Goal: Transaction & Acquisition: Purchase product/service

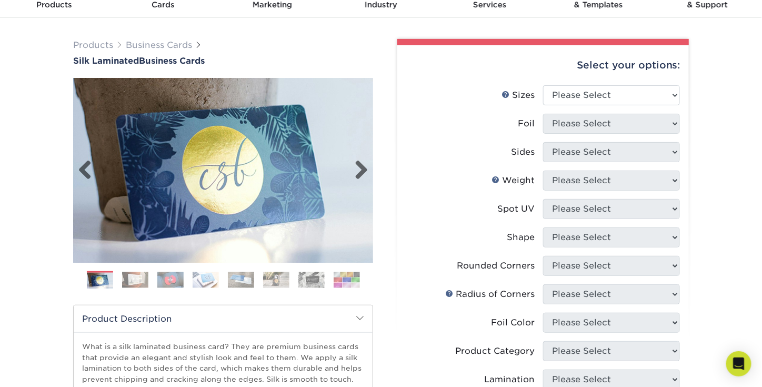
scroll to position [53, 0]
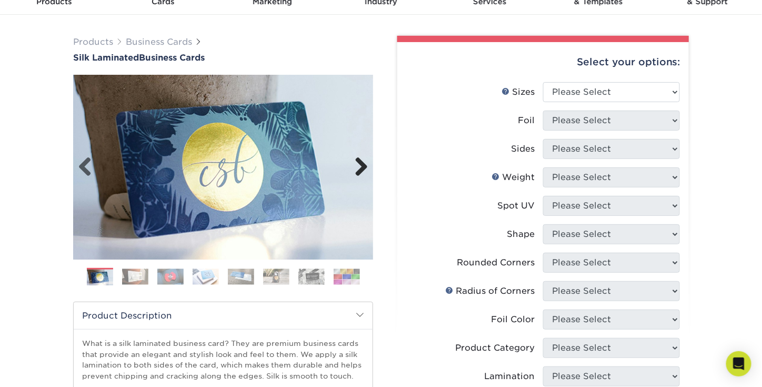
click at [360, 178] on link "Next" at bounding box center [357, 167] width 21 height 21
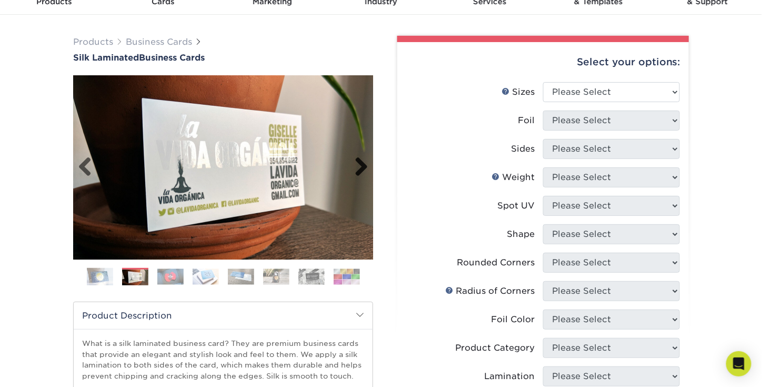
click at [360, 178] on link "Next" at bounding box center [357, 167] width 21 height 21
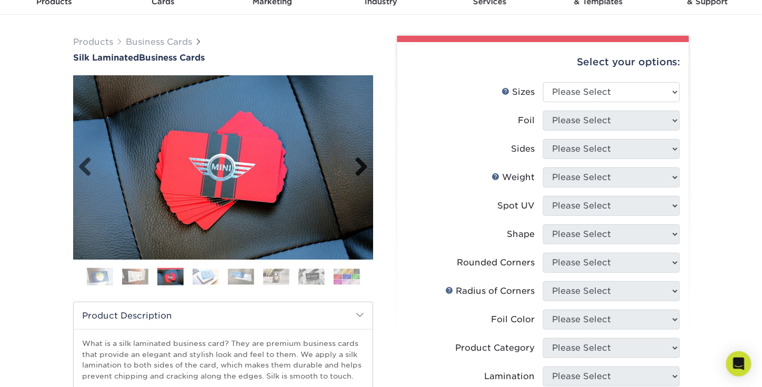
click at [360, 178] on link "Next" at bounding box center [357, 167] width 21 height 21
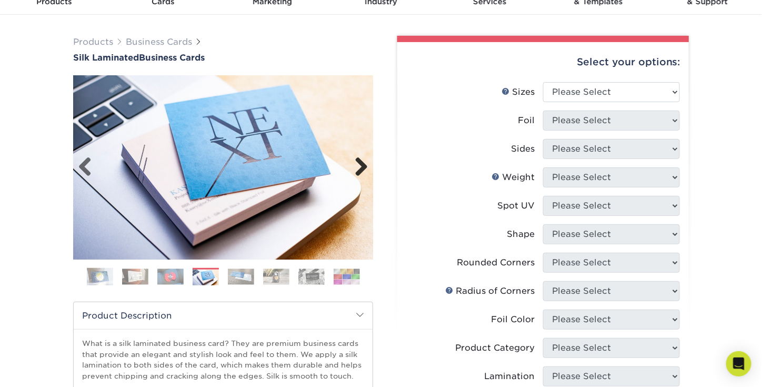
click at [360, 178] on link "Next" at bounding box center [357, 167] width 21 height 21
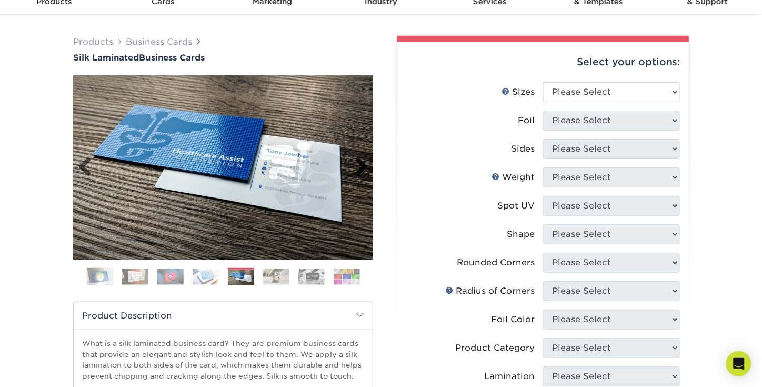
click at [360, 178] on link "Next" at bounding box center [357, 167] width 21 height 21
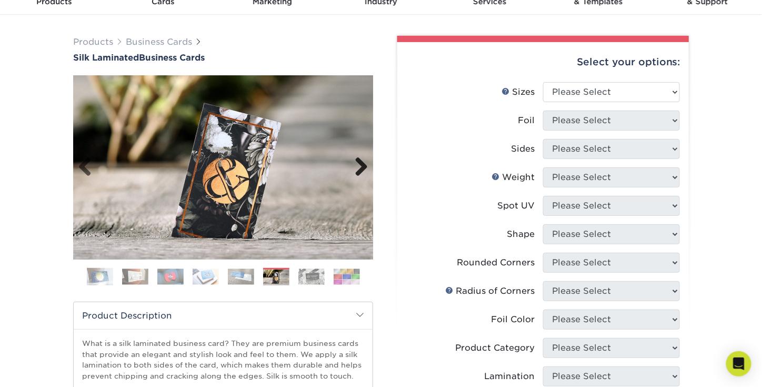
click at [360, 178] on link "Next" at bounding box center [357, 167] width 21 height 21
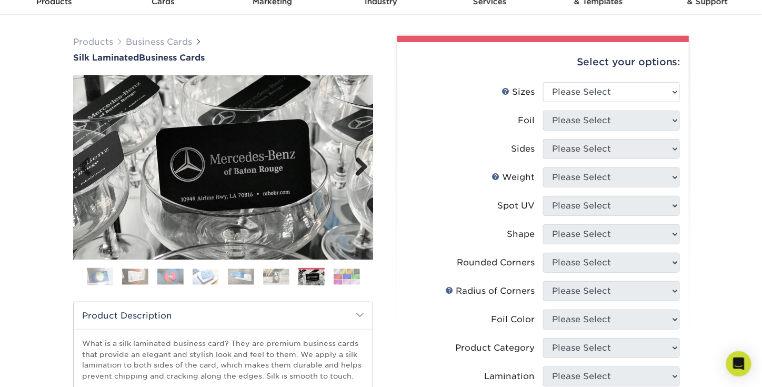
click at [360, 178] on link "Next" at bounding box center [357, 167] width 21 height 21
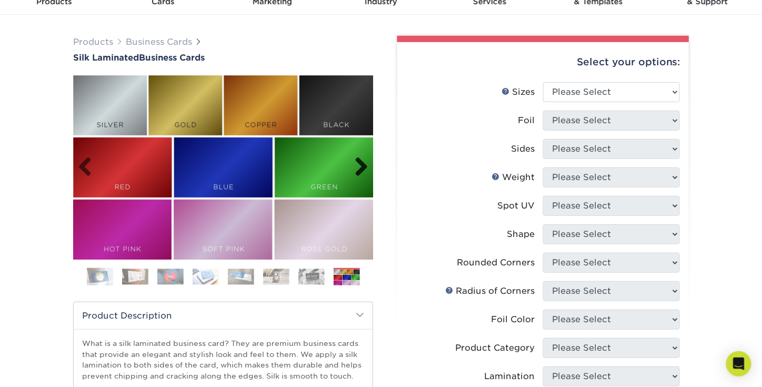
click at [360, 178] on link "Next" at bounding box center [357, 167] width 21 height 21
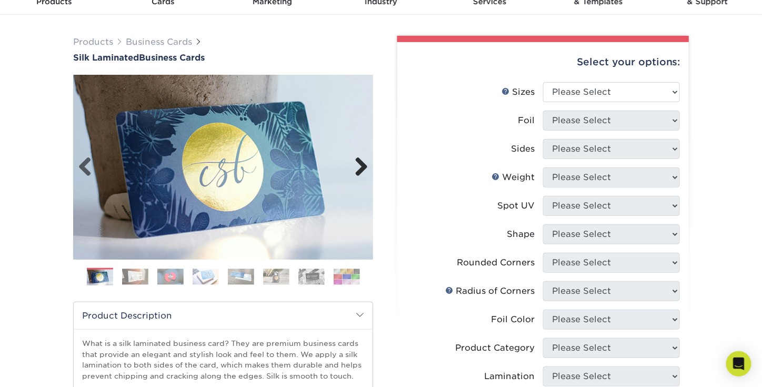
click at [360, 178] on link "Next" at bounding box center [357, 167] width 21 height 21
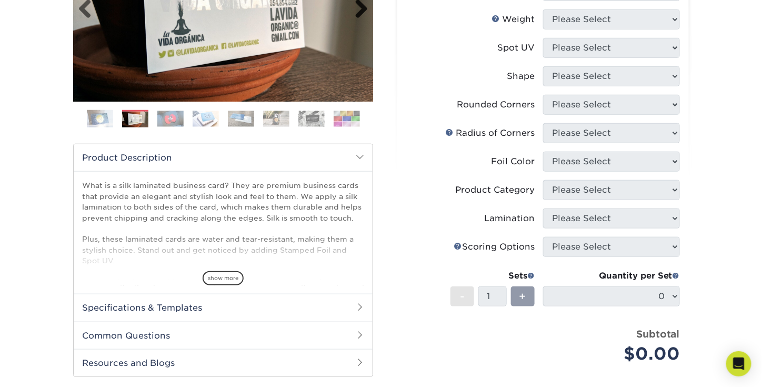
scroll to position [263, 0]
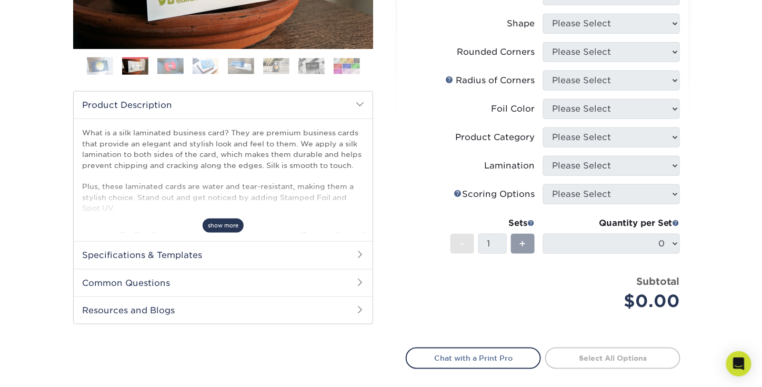
click at [225, 232] on span "show more" at bounding box center [223, 225] width 41 height 14
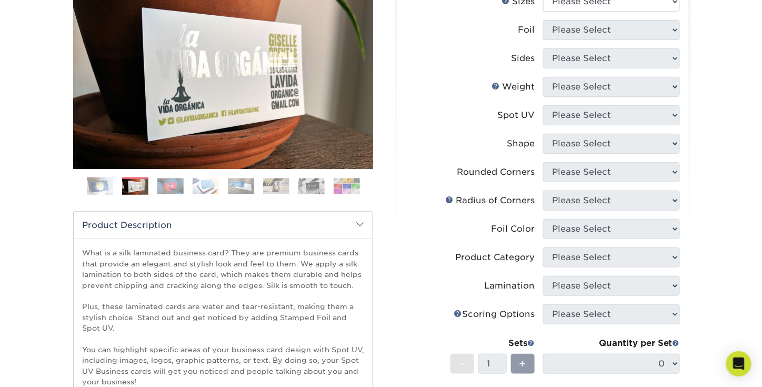
scroll to position [105, 0]
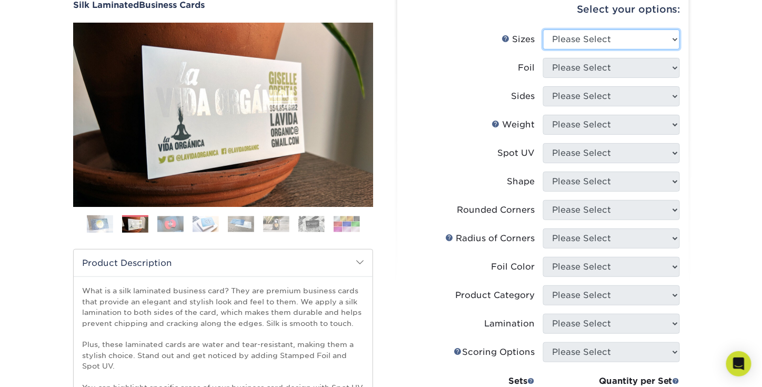
click at [599, 49] on select "Please Select 1.5" x 3.5" - Mini 1.75" x 3.5" - Mini 2" x 2" - Square 2" x 3" -…" at bounding box center [611, 39] width 137 height 20
select select "2.00x3.50"
click at [543, 37] on select "Please Select 1.5" x 3.5" - Mini 1.75" x 3.5" - Mini 2" x 2" - Square 2" x 3" -…" at bounding box center [611, 39] width 137 height 20
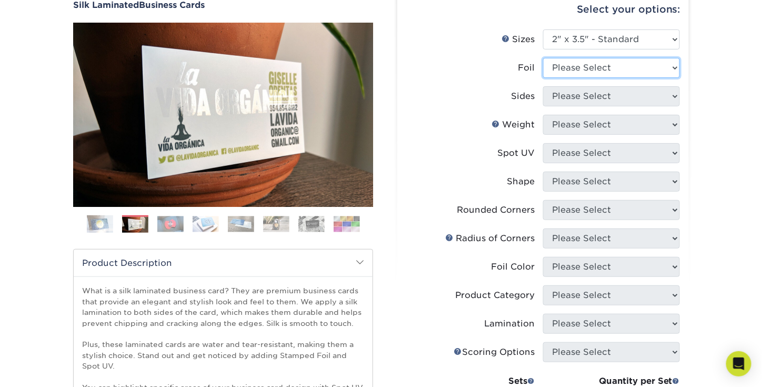
click at [628, 77] on select "Please Select Yes No" at bounding box center [611, 68] width 137 height 20
select select "1"
click at [543, 67] on select "Please Select Yes No" at bounding box center [611, 68] width 137 height 20
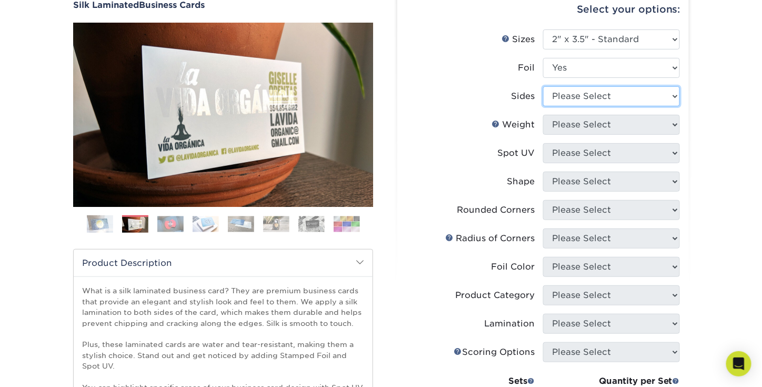
click at [617, 106] on select "Please Select Print Both Sides - Foil Both Sides Print Both Sides - Foil Front …" at bounding box center [611, 96] width 137 height 20
select select "e9e9dfb3-fba1-4d60-972c-fd9ca5904d33"
click at [543, 97] on select "Please Select Print Both Sides - Foil Both Sides Print Both Sides - Foil Front …" at bounding box center [611, 96] width 137 height 20
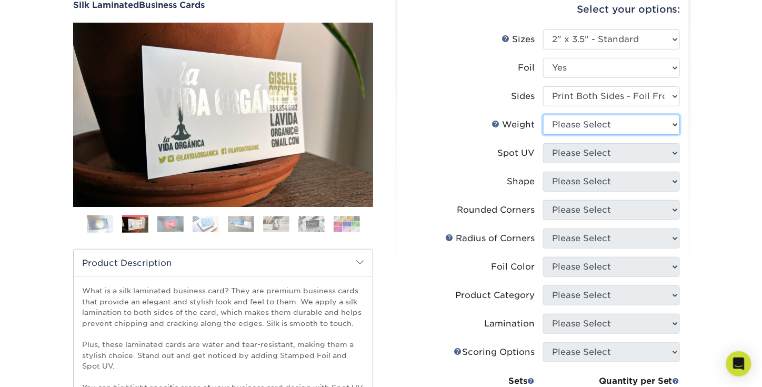
click at [649, 135] on select "Please Select 16PT" at bounding box center [611, 125] width 137 height 20
select select "16PT"
click at [543, 127] on select "Please Select 16PT" at bounding box center [611, 125] width 137 height 20
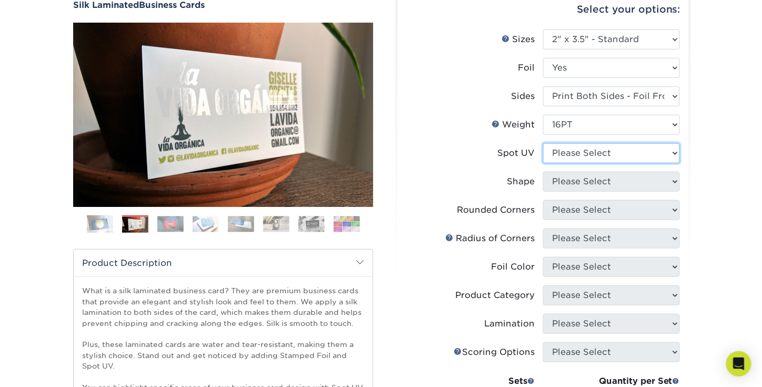
click at [649, 163] on select "Please Select No Spot UV Front and Back (Both Sides) Front Only Back Only" at bounding box center [611, 153] width 137 height 20
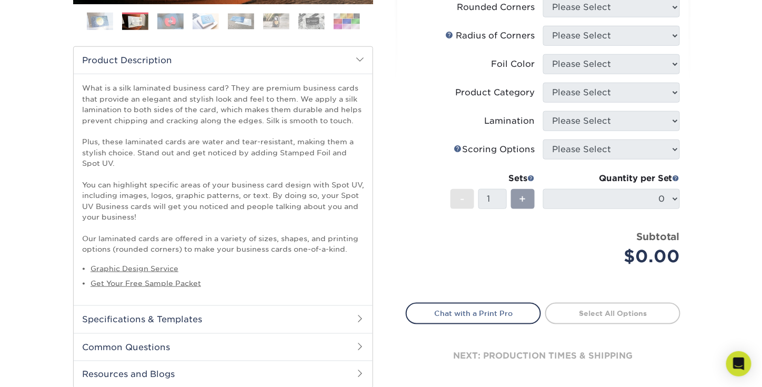
scroll to position [473, 0]
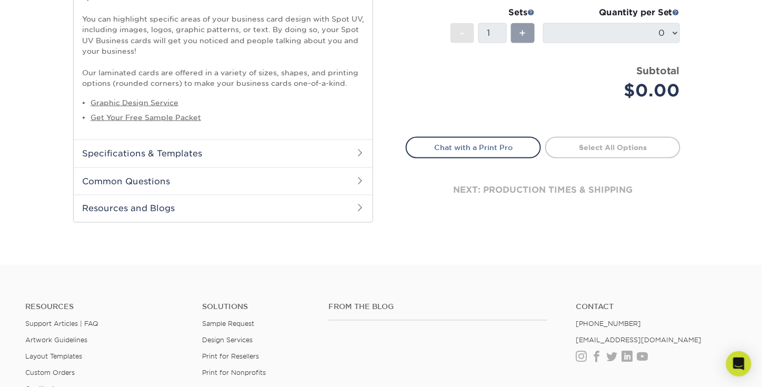
click at [318, 167] on h2 "Specifications & Templates" at bounding box center [223, 152] width 299 height 27
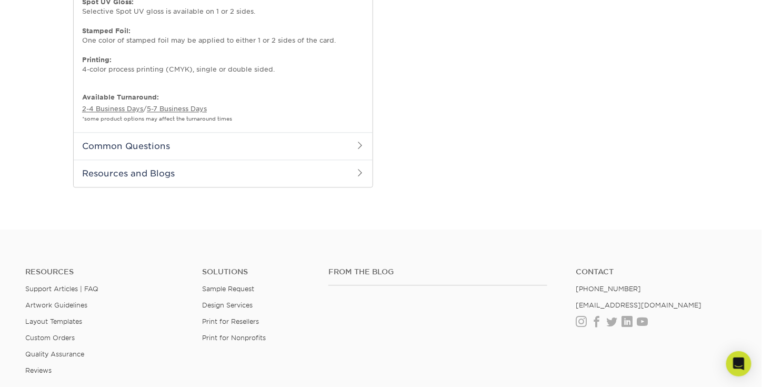
scroll to position [789, 0]
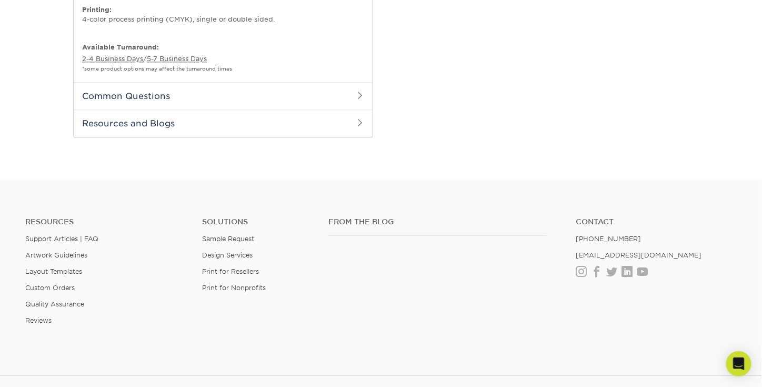
click at [325, 109] on h2 "Common Questions" at bounding box center [223, 95] width 299 height 27
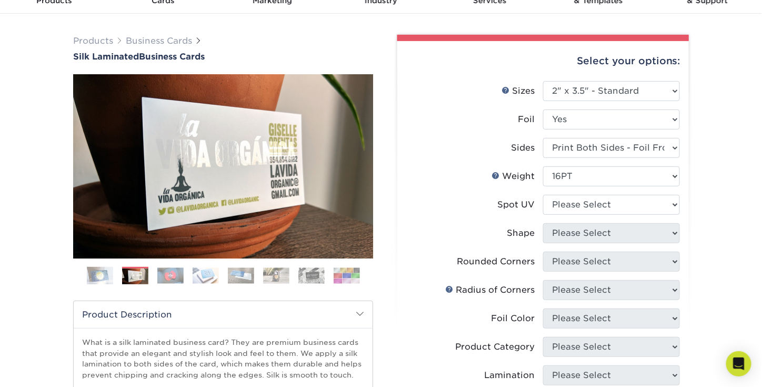
scroll to position [53, 0]
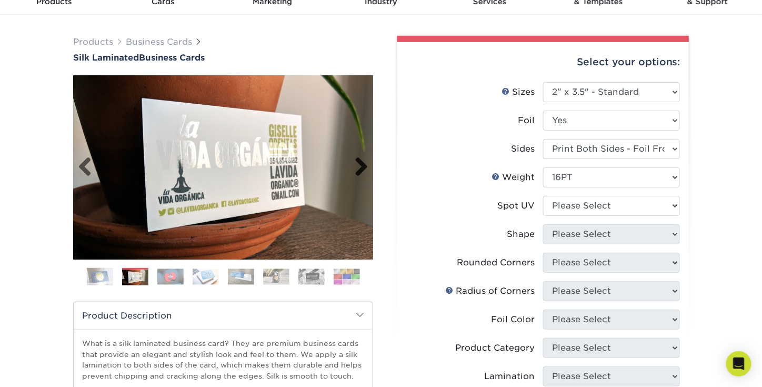
click at [361, 171] on link "Next" at bounding box center [357, 167] width 21 height 21
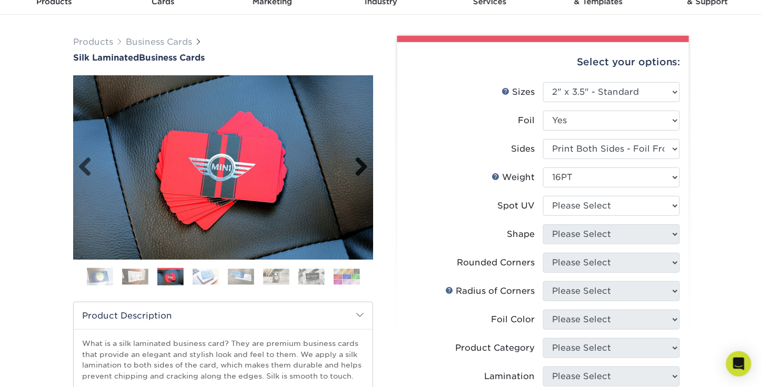
click at [361, 171] on link "Next" at bounding box center [357, 167] width 21 height 21
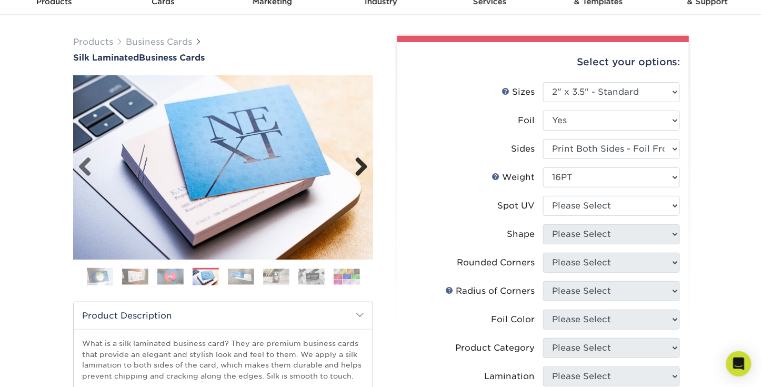
click at [361, 171] on link "Next" at bounding box center [357, 167] width 21 height 21
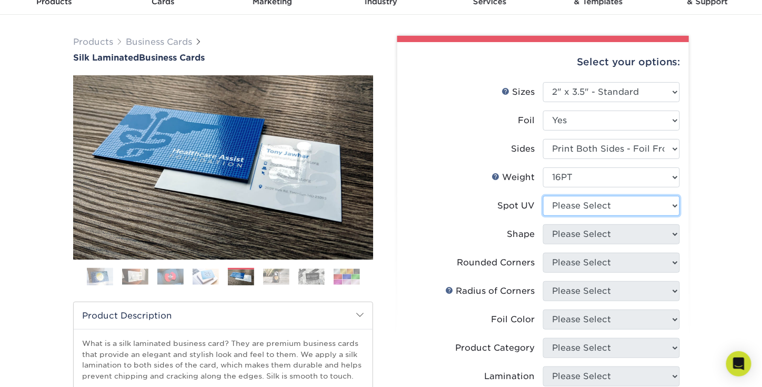
click at [589, 216] on select "Please Select No Spot UV Front and Back (Both Sides) Front Only Back Only" at bounding box center [611, 206] width 137 height 20
select select "3"
click at [543, 210] on select "Please Select No Spot UV Front and Back (Both Sides) Front Only Back Only" at bounding box center [611, 206] width 137 height 20
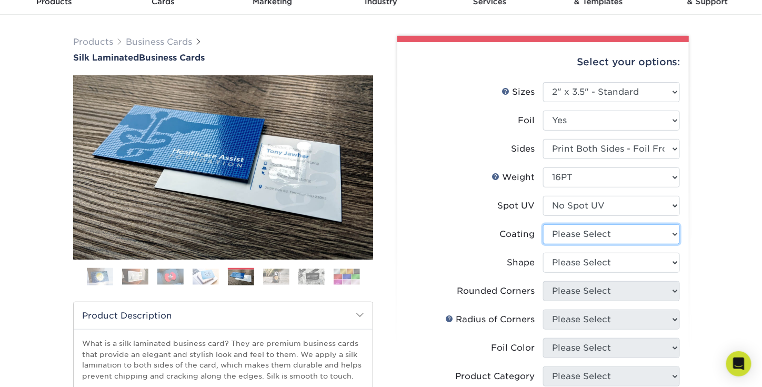
click at [594, 244] on select at bounding box center [611, 234] width 137 height 20
select select "3e7618de-abca-4bda-9f97-8b9129e913d8"
click at [543, 240] on select at bounding box center [611, 234] width 137 height 20
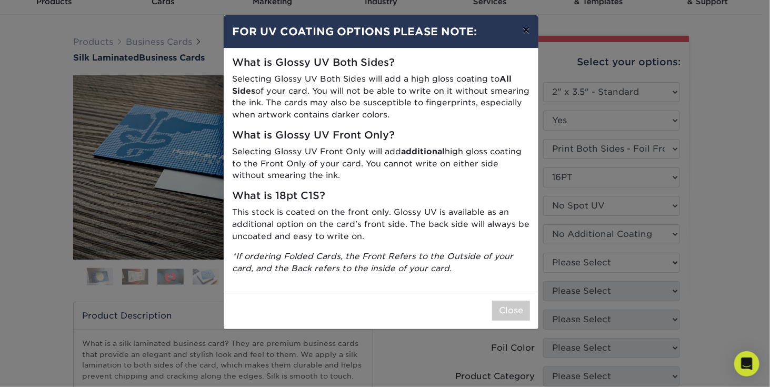
click at [524, 41] on button "×" at bounding box center [526, 29] width 24 height 29
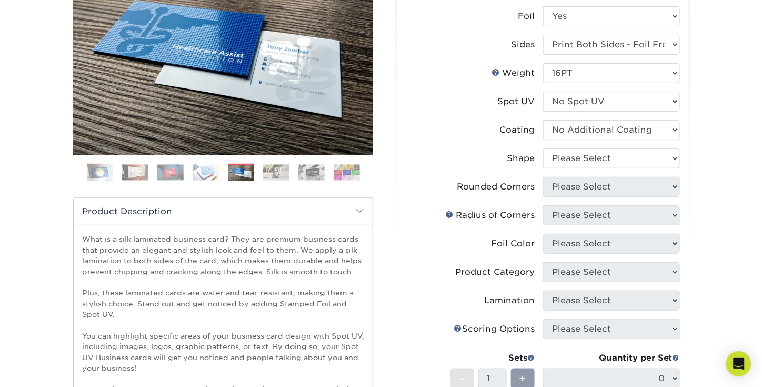
scroll to position [158, 0]
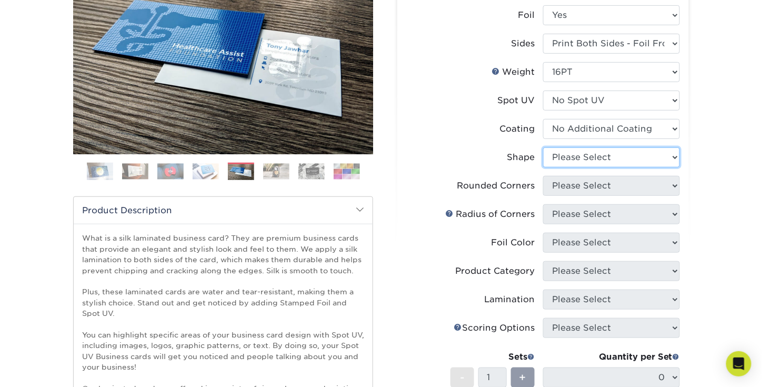
click at [579, 167] on select "Please Select Standard" at bounding box center [611, 157] width 137 height 20
select select "standard"
click at [543, 165] on select "Please Select Standard" at bounding box center [611, 157] width 137 height 20
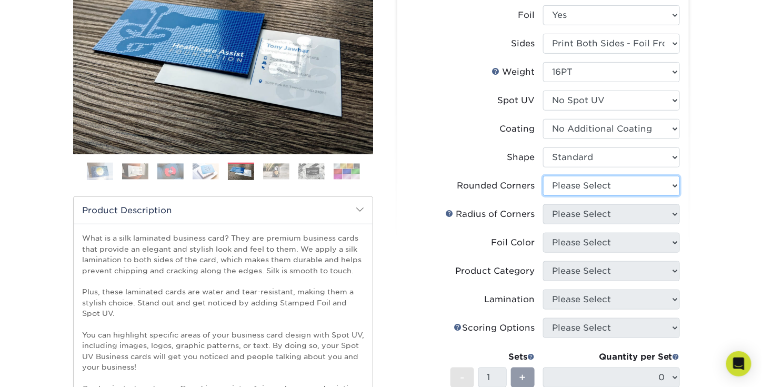
click at [577, 196] on select "Please Select Yes - Round 2 Corners Yes - Round 4 Corners No" at bounding box center [611, 186] width 137 height 20
select select "7672df9e-0e0a-464d-8e1f-920c575e4da3"
click at [543, 195] on select "Please Select Yes - Round 2 Corners Yes - Round 4 Corners No" at bounding box center [611, 186] width 137 height 20
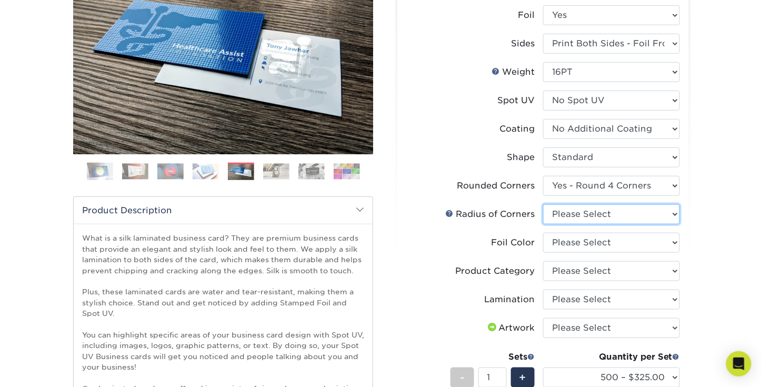
click at [570, 224] on select "Please Select Rounded 1/8" Rounded 1/4"" at bounding box center [611, 214] width 137 height 20
select select "589680c7-ee9a-431b-9d12-d7aeb1386a97"
click at [543, 224] on select "Please Select Rounded 1/8" Rounded 1/4"" at bounding box center [611, 214] width 137 height 20
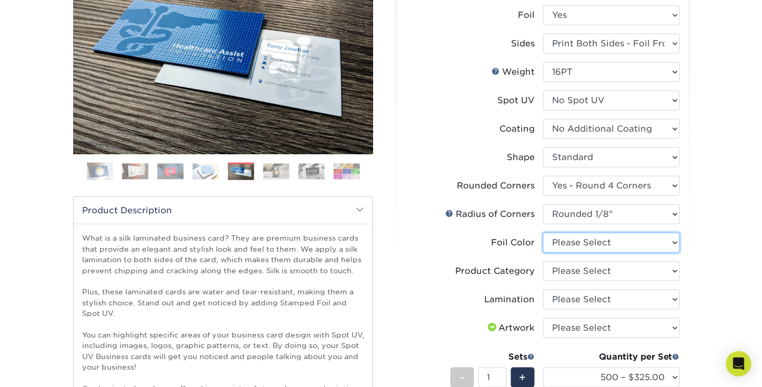
click at [582, 252] on select "Please Select Silver Foil Black Foil Blue Foil Copper Foil Gold Foil Red Foil R…" at bounding box center [611, 242] width 137 height 20
select select "247ef47b-9551-4237-b38d-69a5d0733ec5"
click at [543, 252] on select "Please Select Silver Foil Black Foil Blue Foil Copper Foil Gold Foil Red Foil R…" at bounding box center [611, 242] width 137 height 20
click at [570, 252] on select "Please Select Silver Foil Black Foil Blue Foil Copper Foil Gold Foil Red Foil R…" at bounding box center [611, 242] width 137 height 20
click at [570, 281] on select "Please Select Business Cards" at bounding box center [611, 271] width 137 height 20
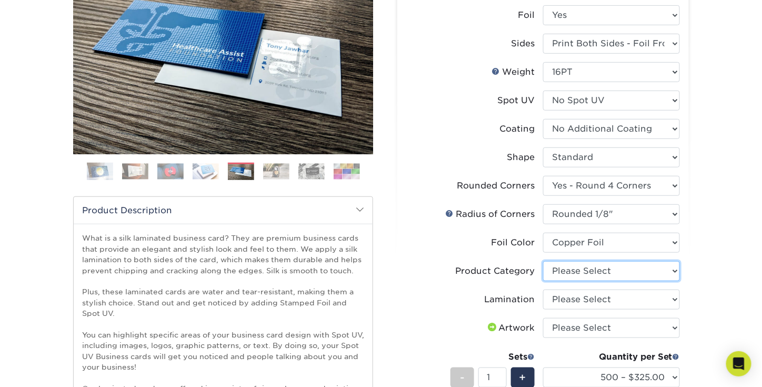
select select "3b5148f1-0588-4f88-a218-97bcfdce65c1"
click at [543, 281] on select "Please Select Business Cards" at bounding box center [611, 271] width 137 height 20
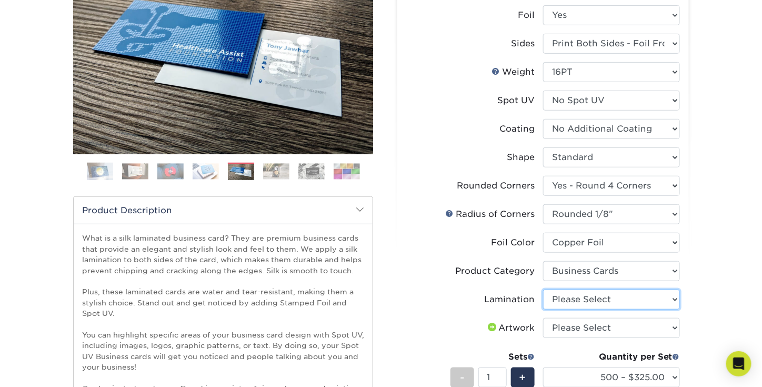
click at [570, 309] on select "Please Select Silk" at bounding box center [611, 299] width 137 height 20
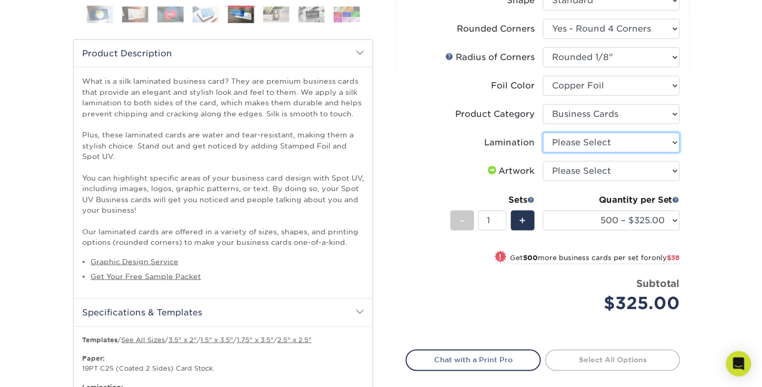
scroll to position [316, 0]
click at [571, 151] on select "Please Select Silk" at bounding box center [611, 141] width 137 height 20
select select "ccacb42f-45f7-42d3-bbd3-7c8421cf37f0"
click at [543, 151] on select "Please Select Silk" at bounding box center [611, 141] width 137 height 20
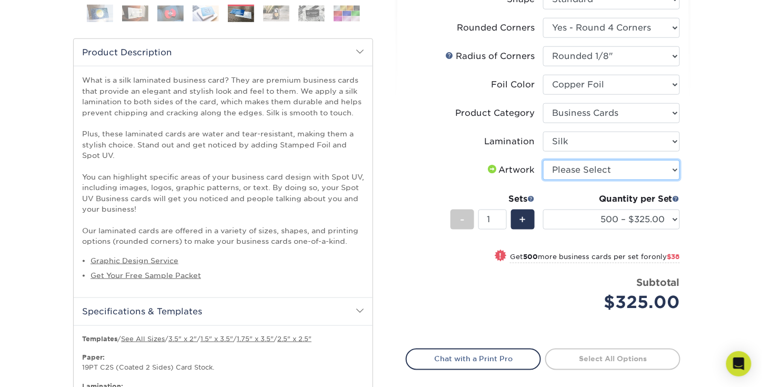
click at [579, 180] on select "Please Select I will upload files I need a design - $100" at bounding box center [611, 170] width 137 height 20
select select "upload"
click at [543, 180] on select "Please Select I will upload files I need a design - $100" at bounding box center [611, 170] width 137 height 20
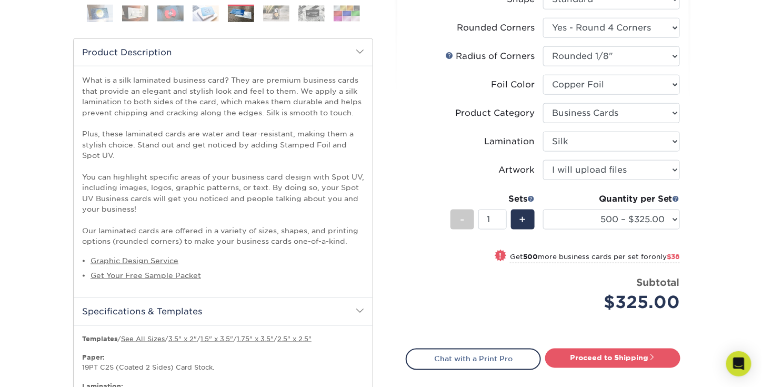
click at [429, 250] on li "Sets - 1 + Quantity per Set 500 – $325.00 1000 – $363.00 2500 – $819.00 5000 – …" at bounding box center [543, 219] width 274 height 62
click at [625, 229] on select "500 – $325.00 1000 – $363.00 2500 – $819.00 5000 – $1553.00" at bounding box center [611, 219] width 137 height 20
click at [705, 257] on div "Products Business Cards Silk Laminated Business Cards Previous Next" at bounding box center [381, 363] width 762 height 1222
